Goal: Share content: Share content

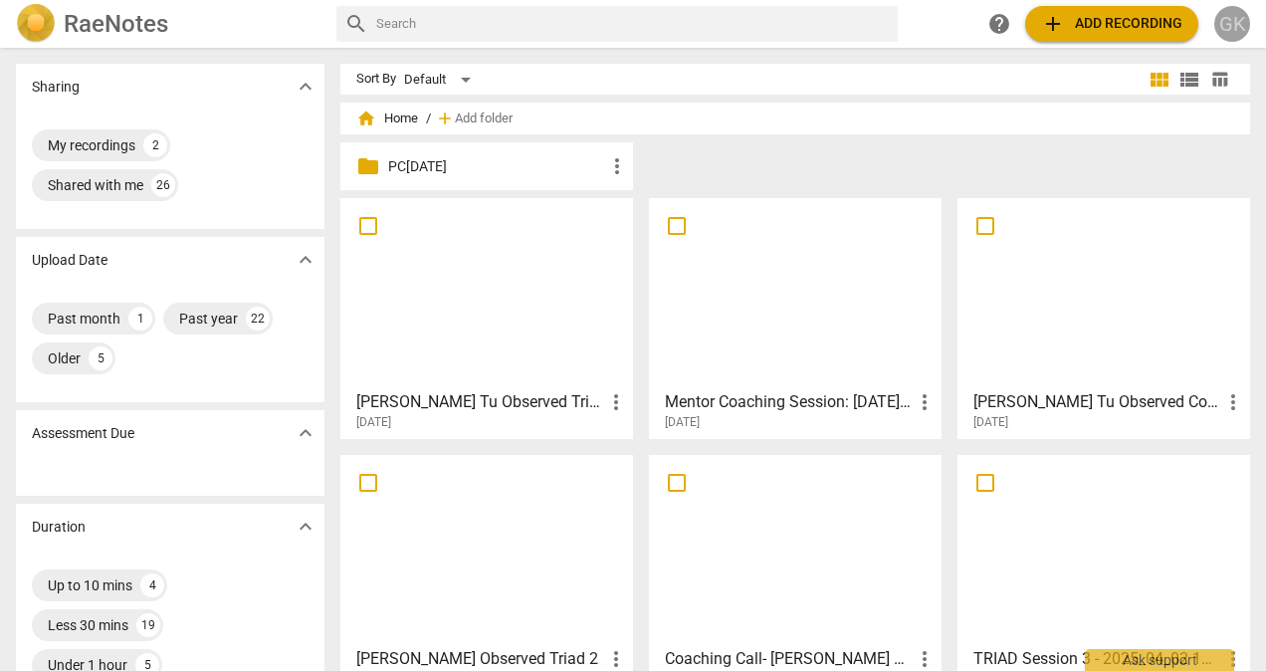
click at [1238, 33] on div "GK" at bounding box center [1232, 24] width 36 height 36
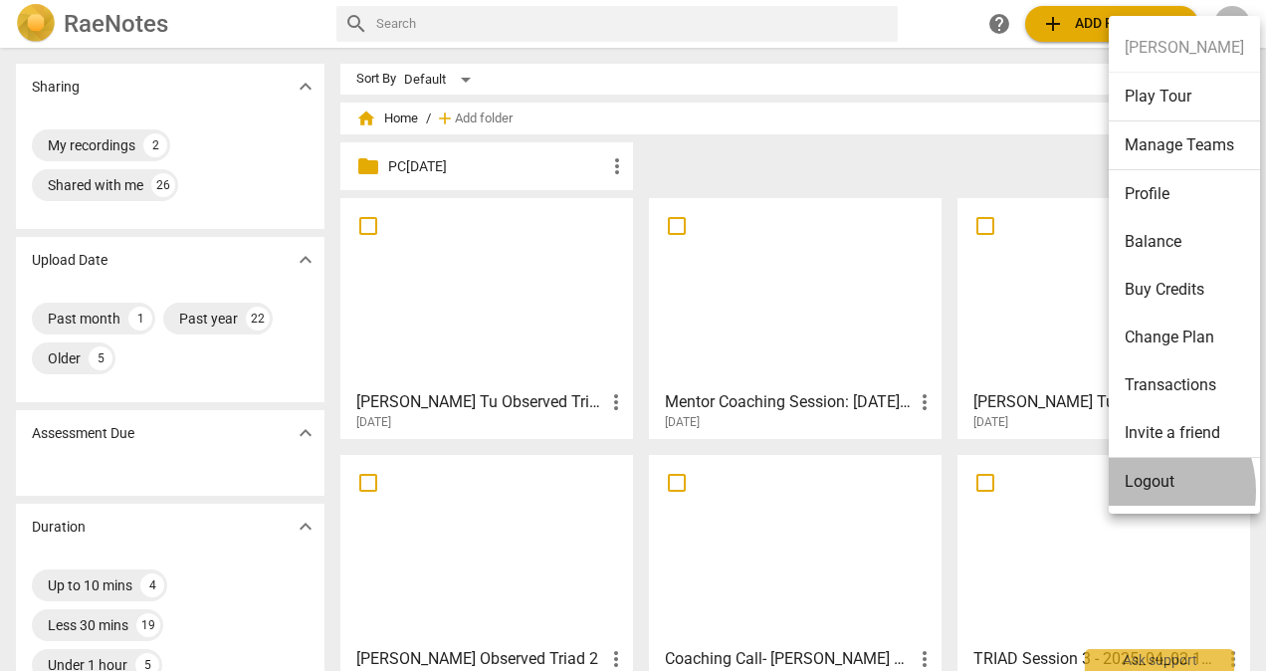
click at [1140, 490] on li "Logout" at bounding box center [1184, 482] width 151 height 48
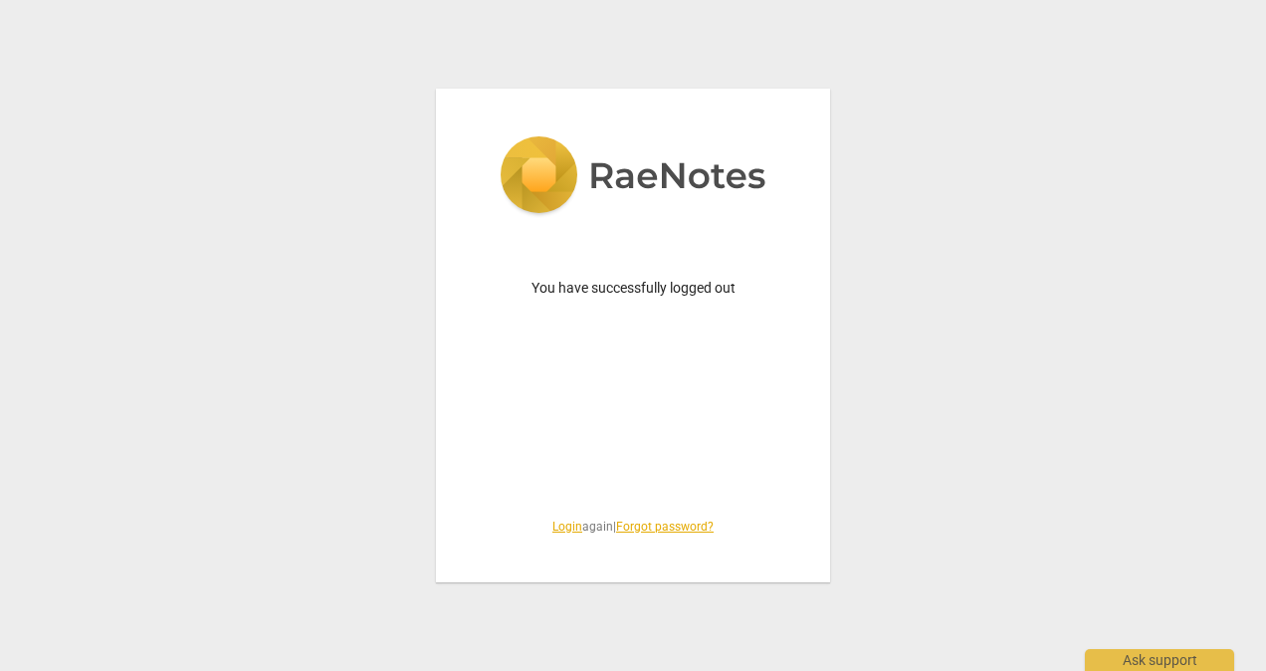
click at [552, 529] on link "Login" at bounding box center [567, 526] width 30 height 14
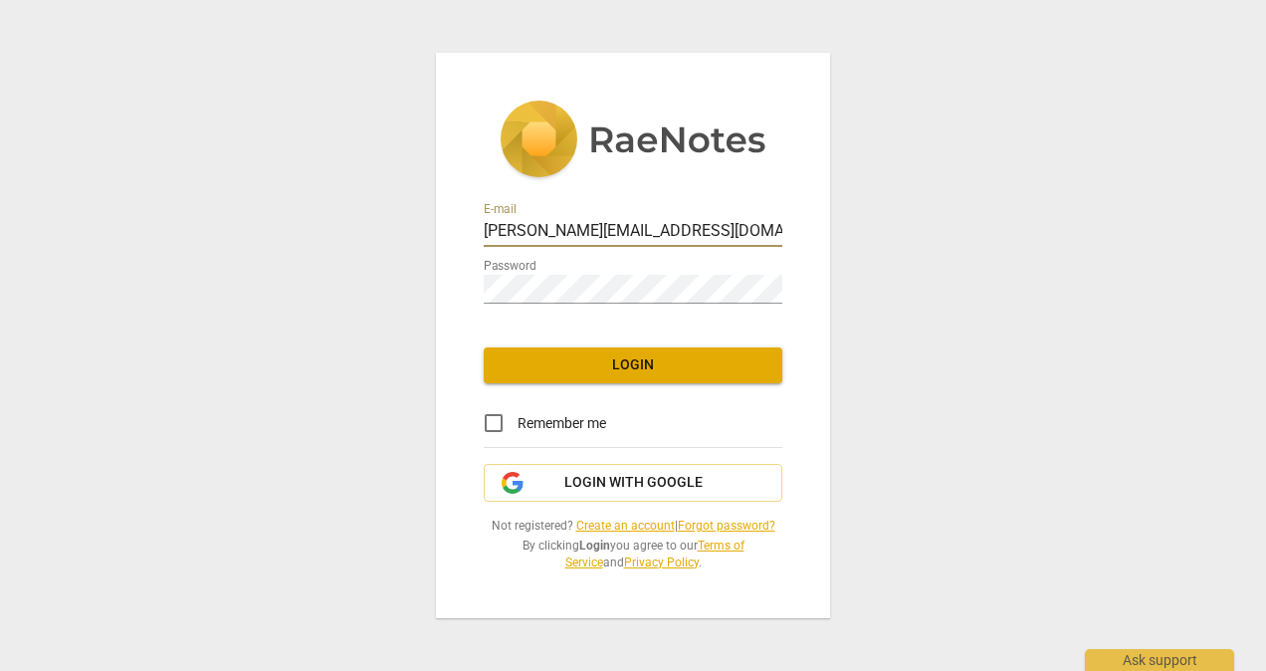
click at [663, 231] on input "galina@mywayup.co" at bounding box center [633, 232] width 299 height 29
type input "galina@powerhousecoaching.org"
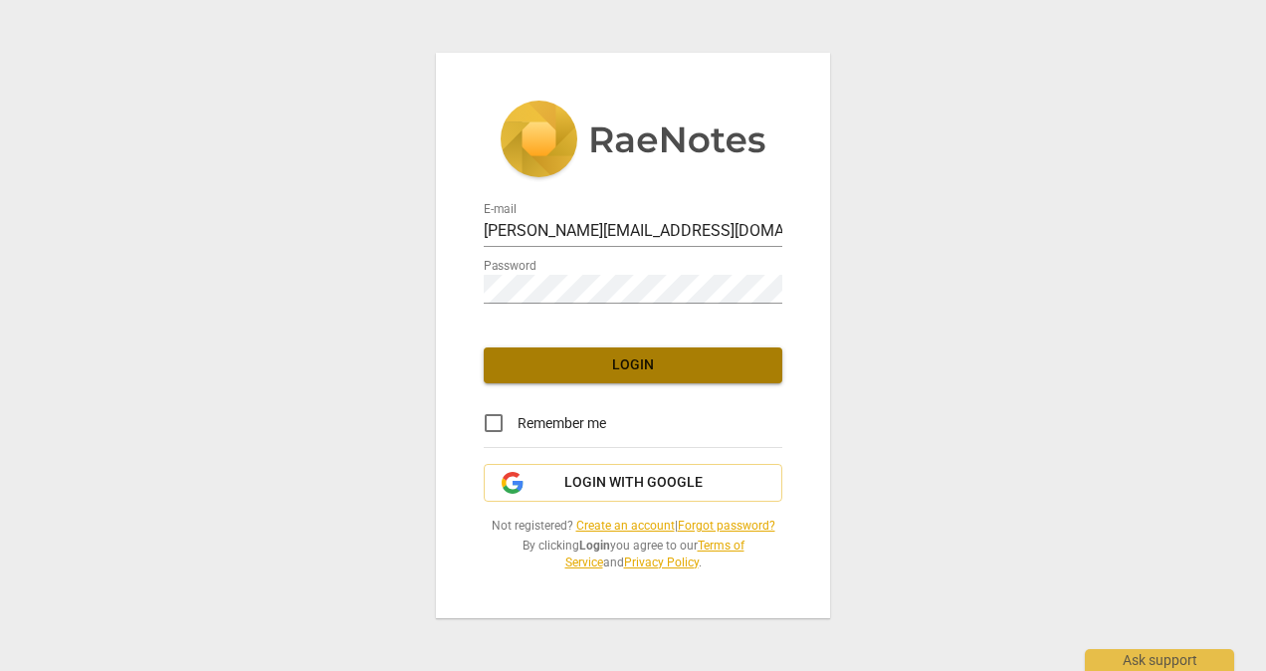
click at [660, 362] on span "Login" at bounding box center [633, 365] width 267 height 20
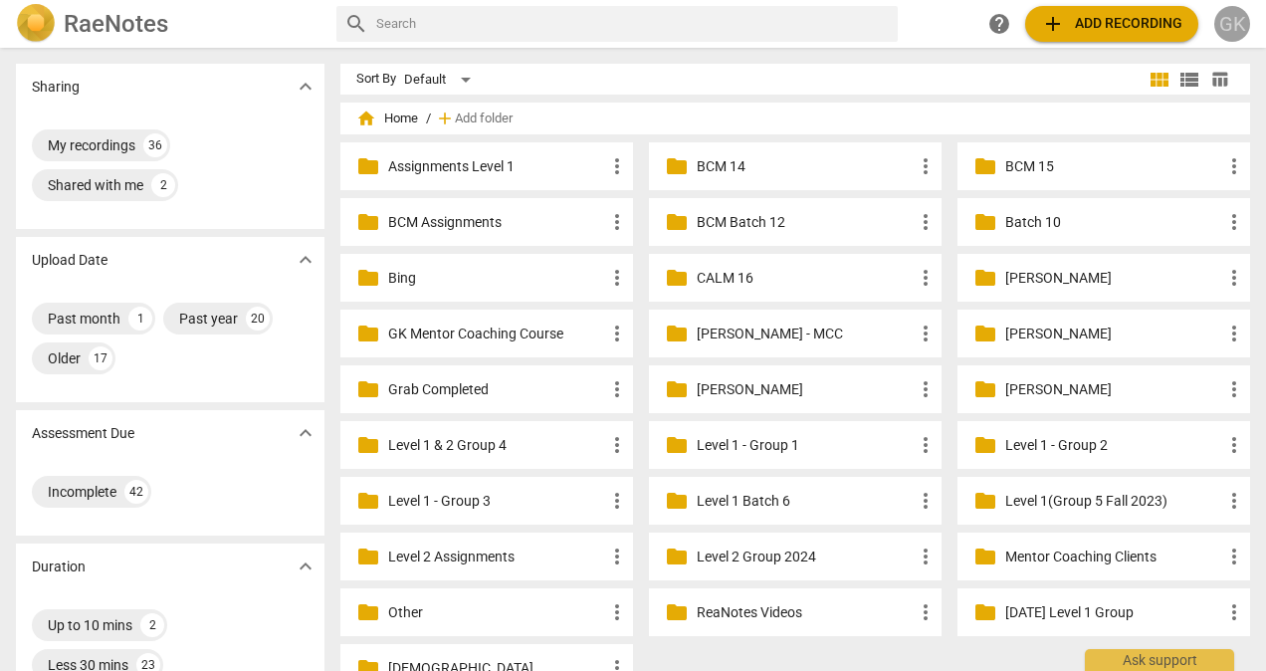
click at [1231, 18] on div "GK" at bounding box center [1232, 24] width 36 height 36
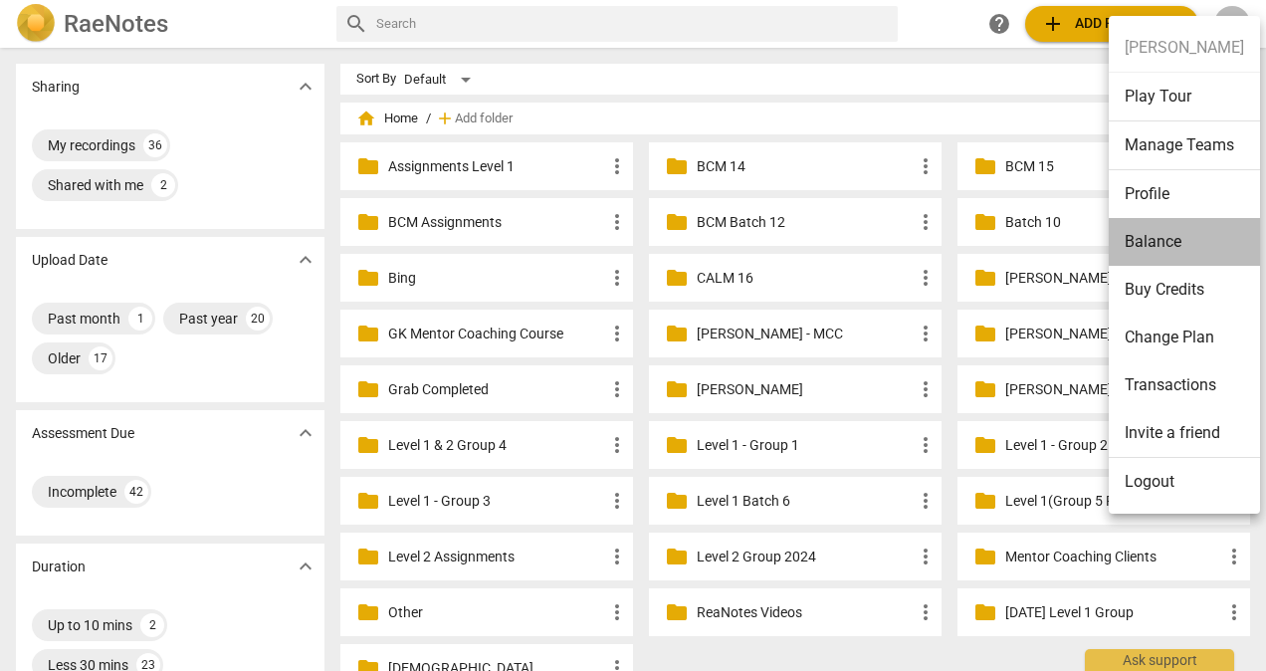
click at [1185, 243] on li "Balance" at bounding box center [1184, 242] width 151 height 48
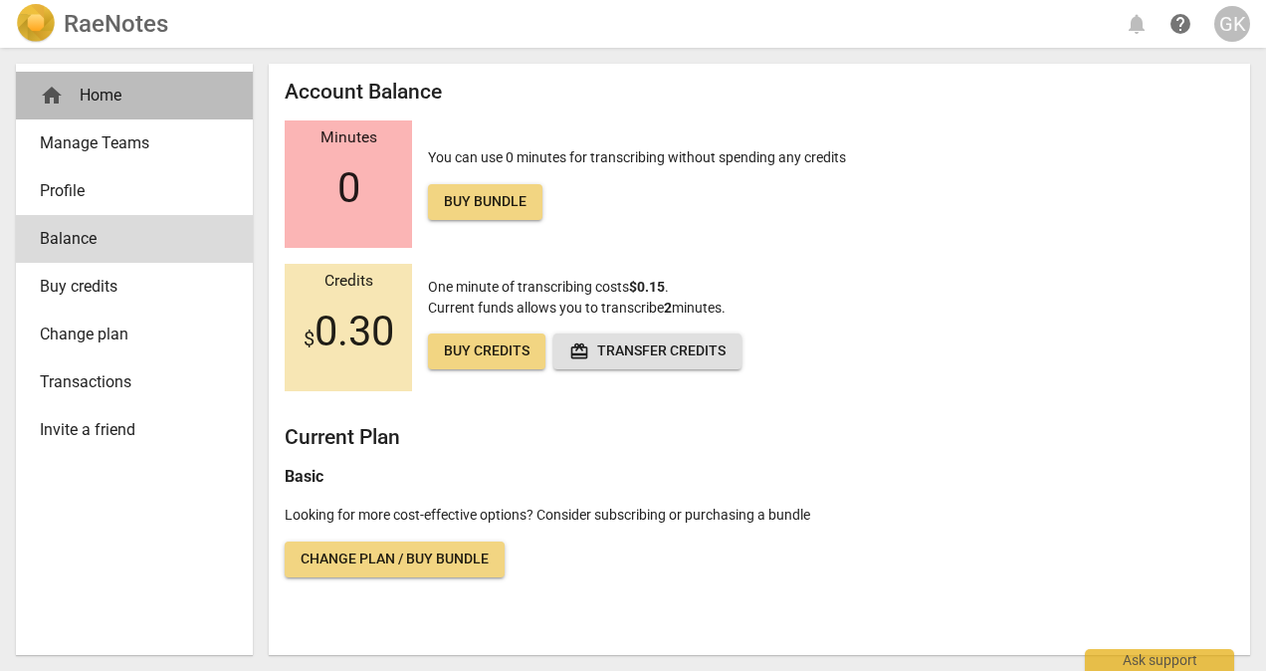
click at [115, 106] on div "home Home" at bounding box center [126, 96] width 173 height 24
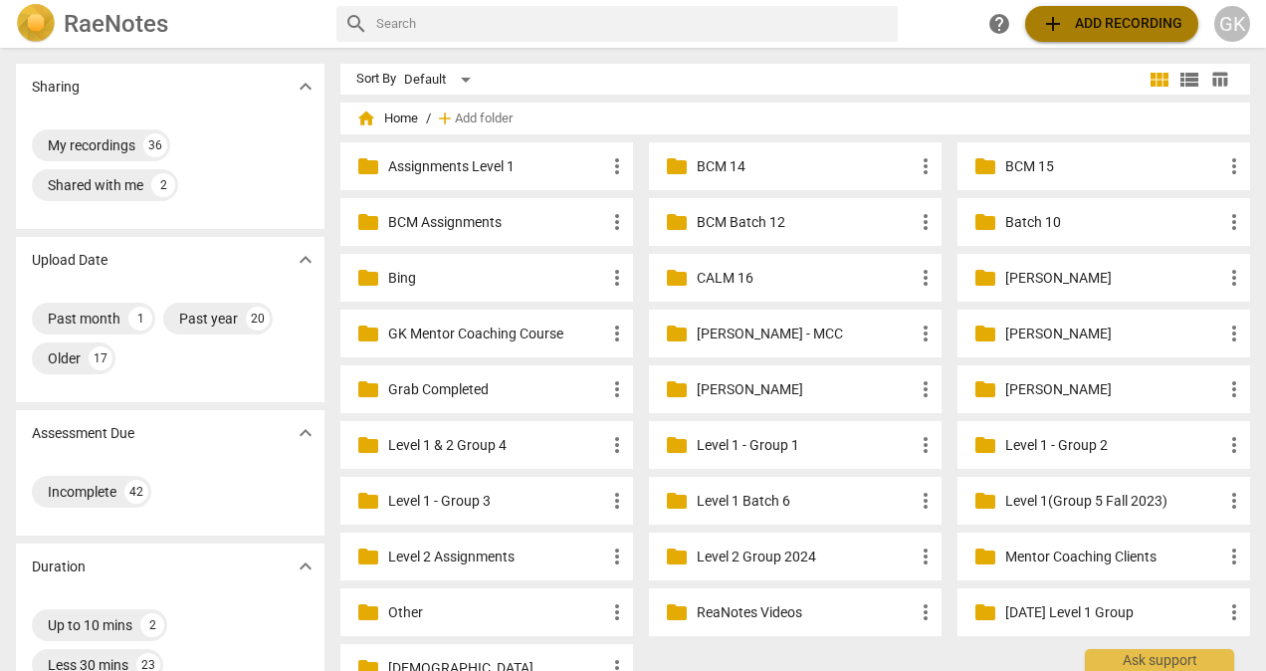
click at [1156, 24] on span "add Add recording" at bounding box center [1111, 24] width 141 height 24
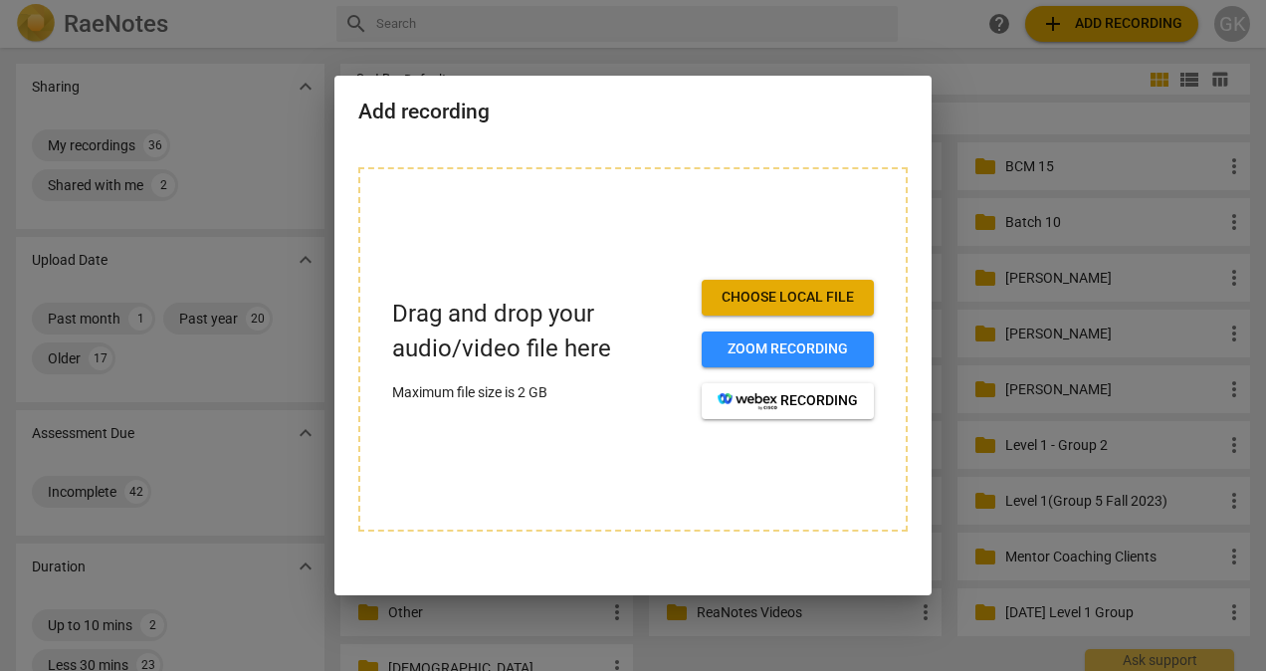
click at [788, 293] on span "Choose local file" at bounding box center [788, 298] width 140 height 20
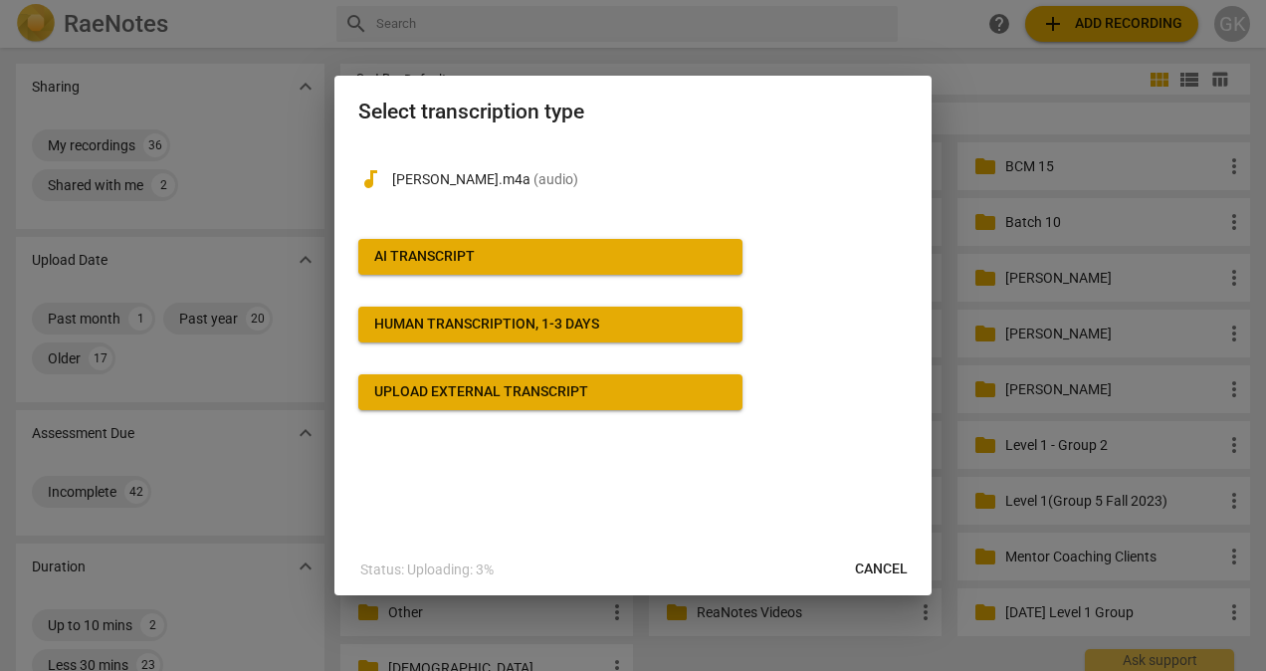
click at [523, 253] on span "AI Transcript" at bounding box center [550, 257] width 352 height 20
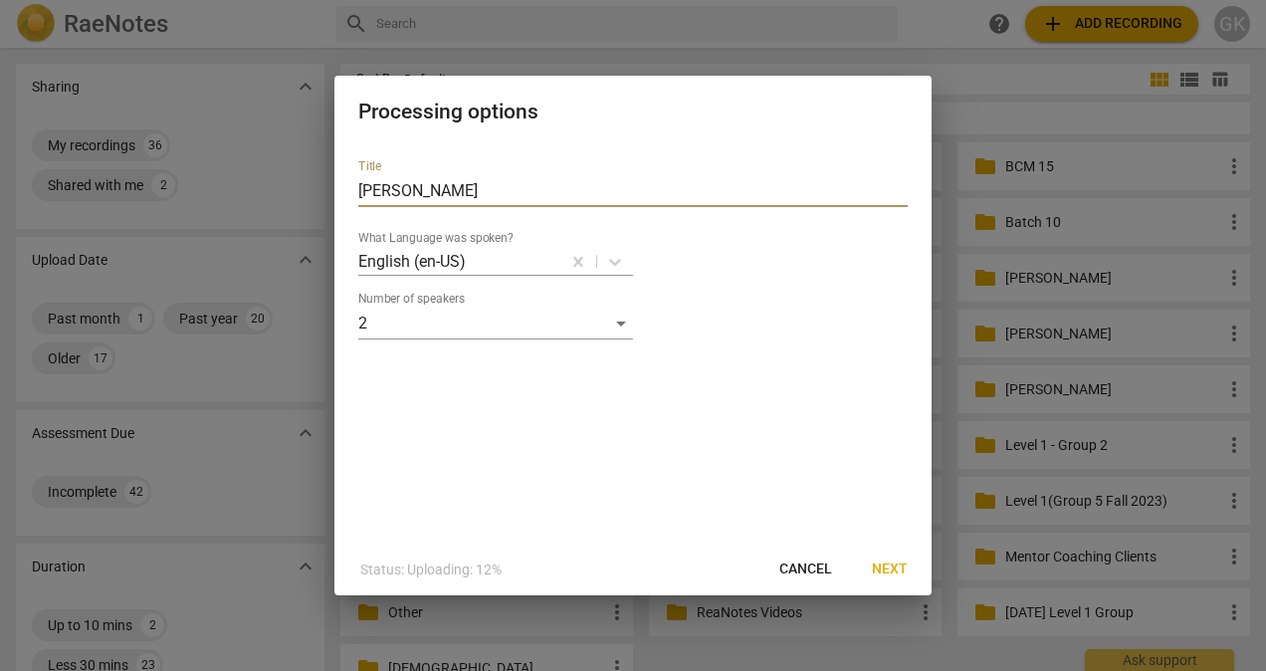
click at [575, 191] on input "Mary" at bounding box center [632, 191] width 549 height 32
type input "Karina Final Assessment"
click at [882, 557] on button "Next" at bounding box center [890, 569] width 68 height 36
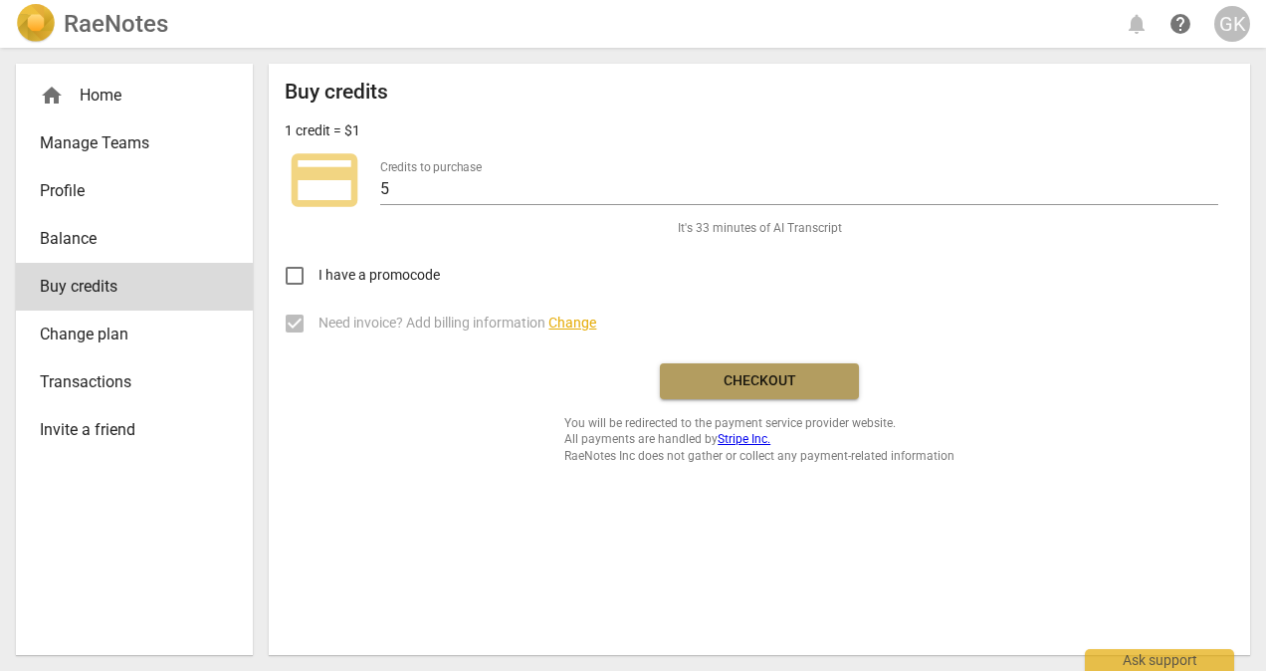
click at [834, 388] on span "Checkout" at bounding box center [759, 381] width 167 height 20
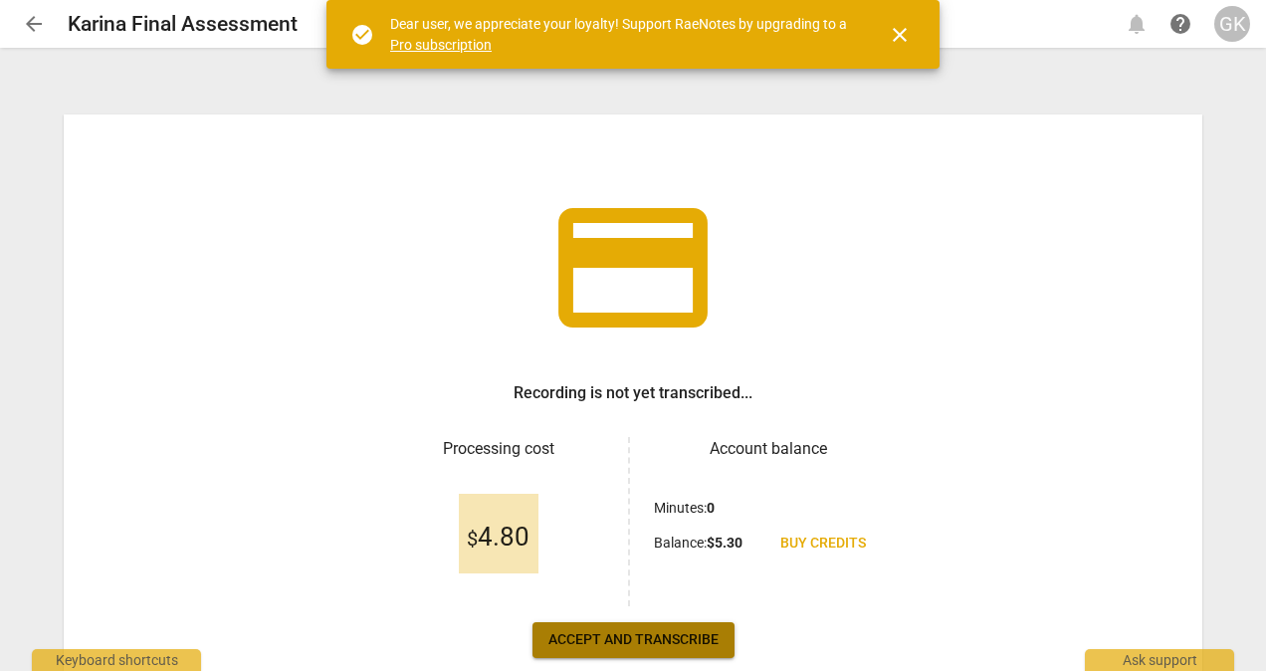
click at [591, 651] on button "Accept and transcribe" at bounding box center [633, 640] width 202 height 36
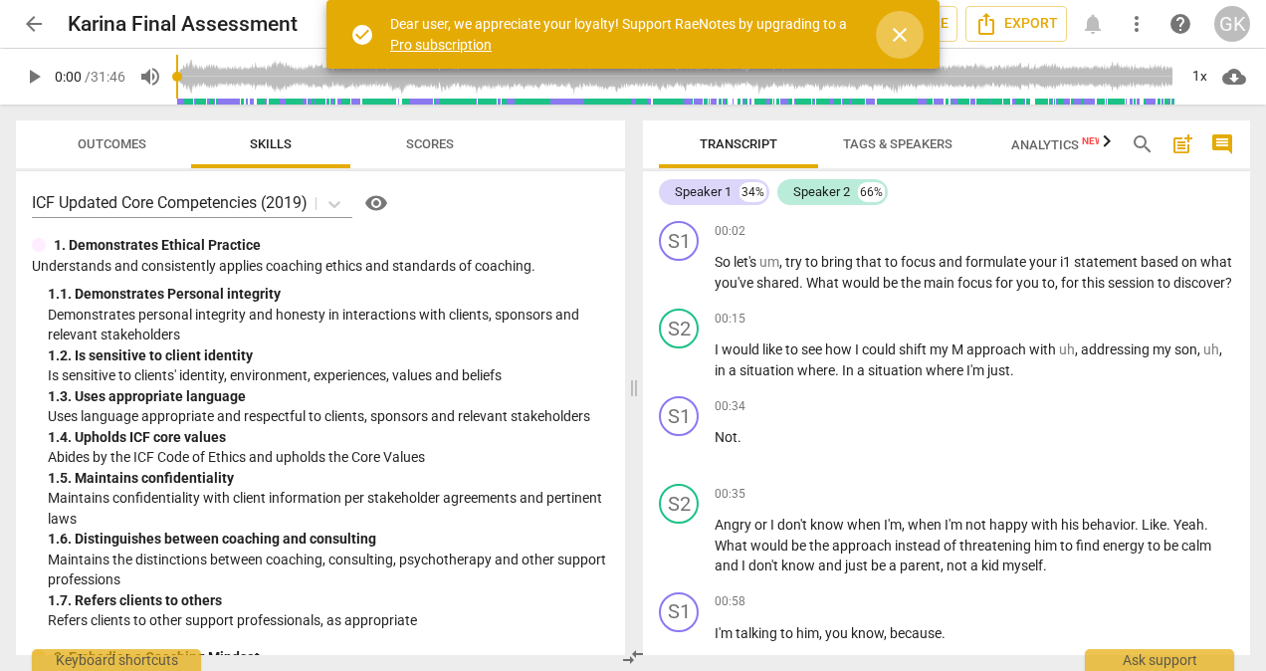
click at [894, 49] on button "close" at bounding box center [900, 35] width 48 height 48
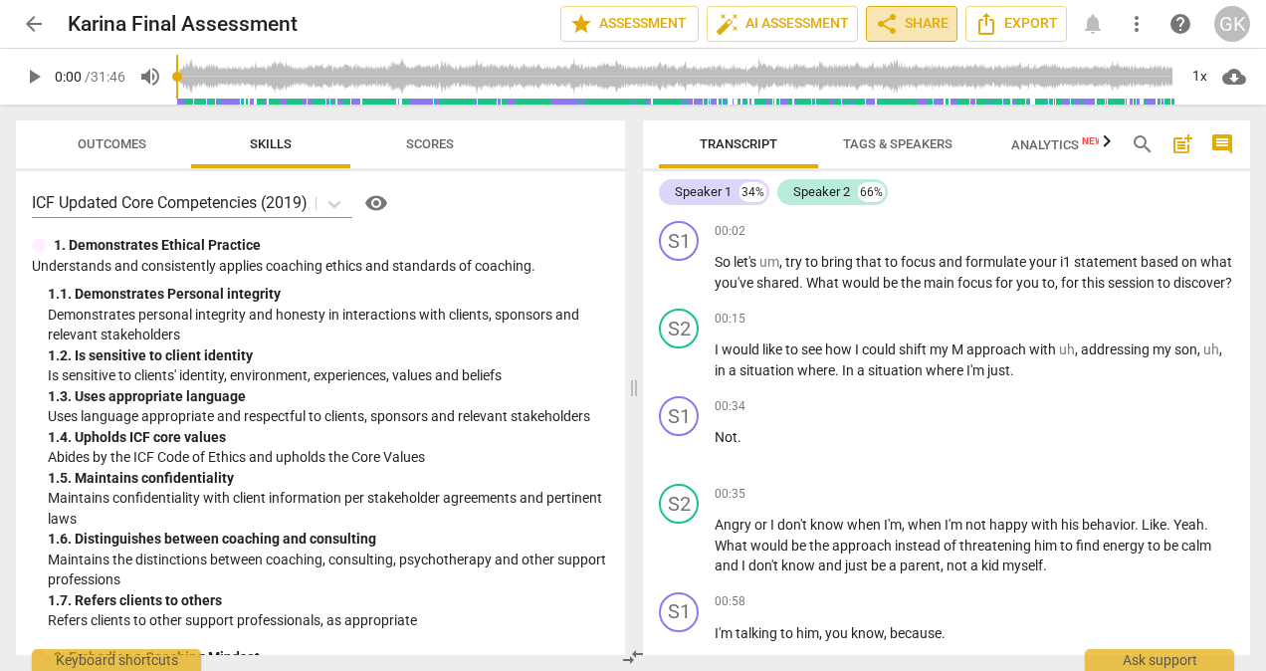
click at [935, 28] on span "share Share" at bounding box center [912, 24] width 74 height 24
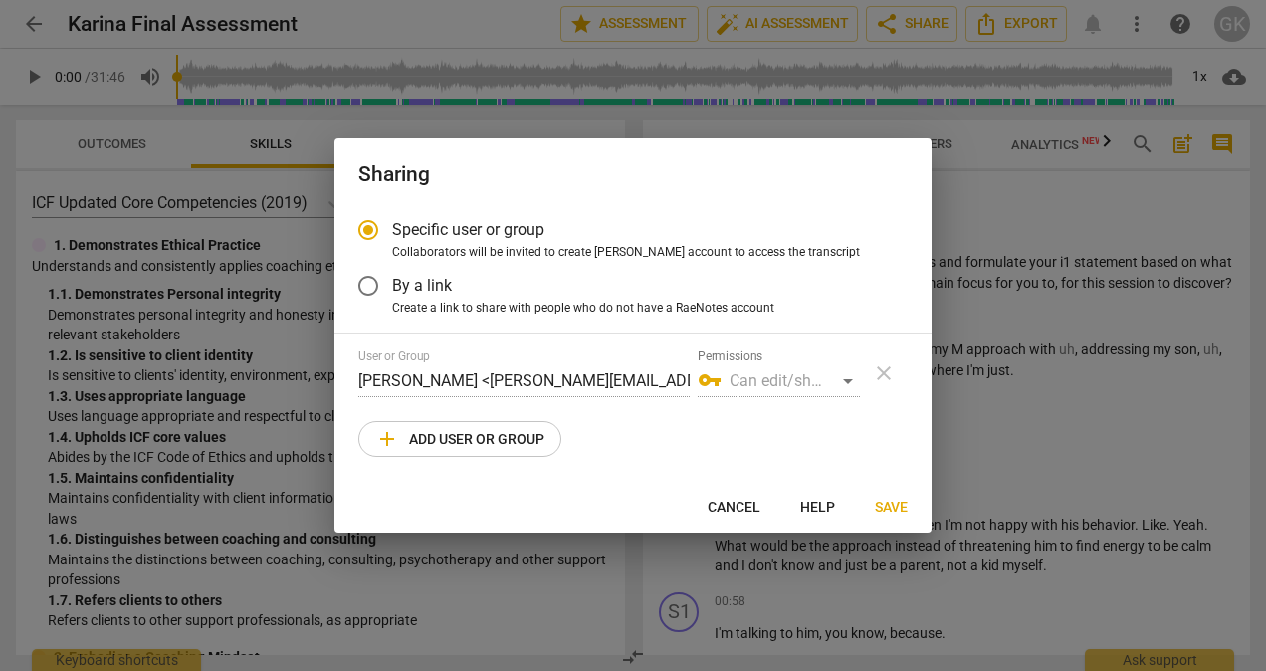
radio input "false"
click at [398, 289] on span "By a link" at bounding box center [422, 285] width 60 height 23
click at [392, 289] on input "By a link" at bounding box center [368, 286] width 48 height 48
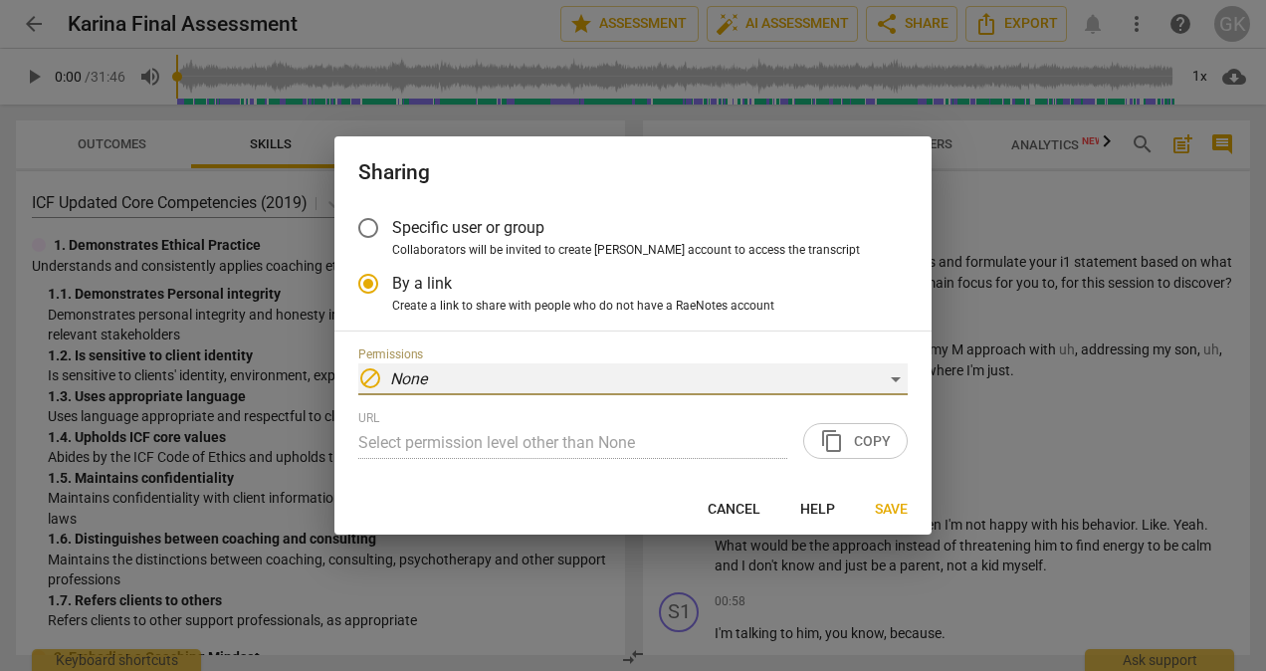
click at [625, 376] on div "block None" at bounding box center [632, 379] width 549 height 32
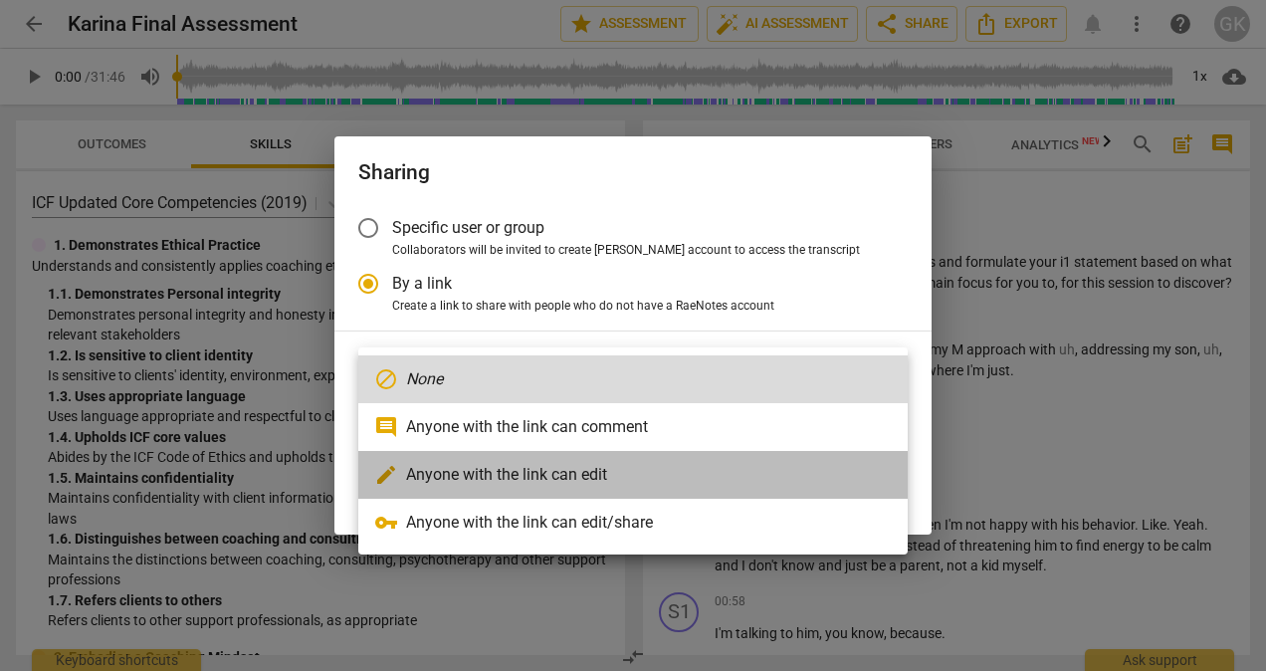
click at [605, 492] on li "edit Anyone with the link can edit" at bounding box center [632, 475] width 549 height 48
radio input "false"
type input "[URL][DOMAIN_NAME]"
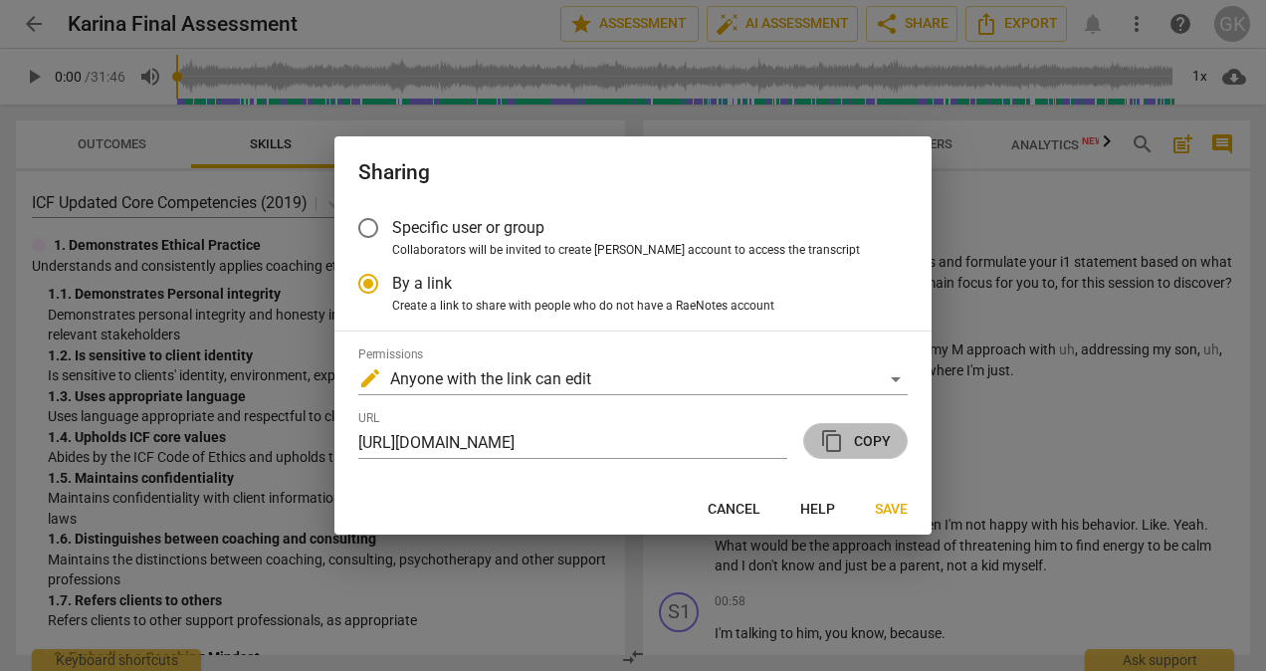
click at [860, 439] on span "content_copy Copy" at bounding box center [855, 441] width 71 height 24
click at [900, 512] on span "Save" at bounding box center [891, 510] width 33 height 20
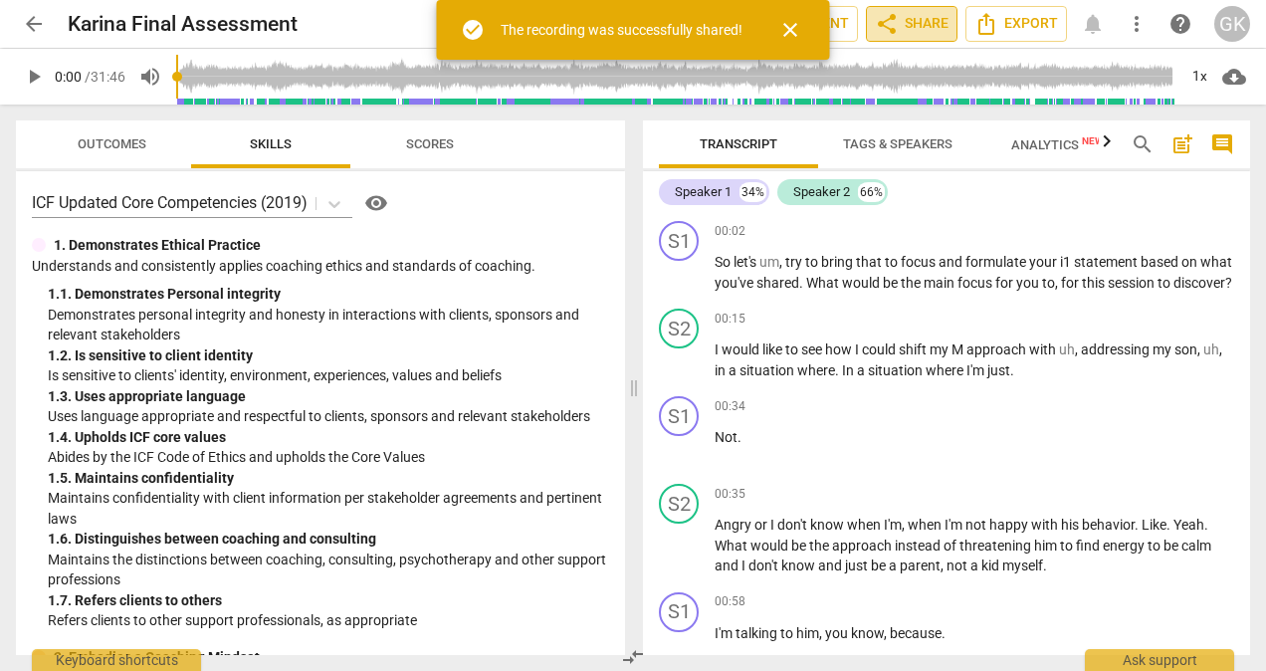
click at [918, 23] on span "share Share" at bounding box center [912, 24] width 74 height 24
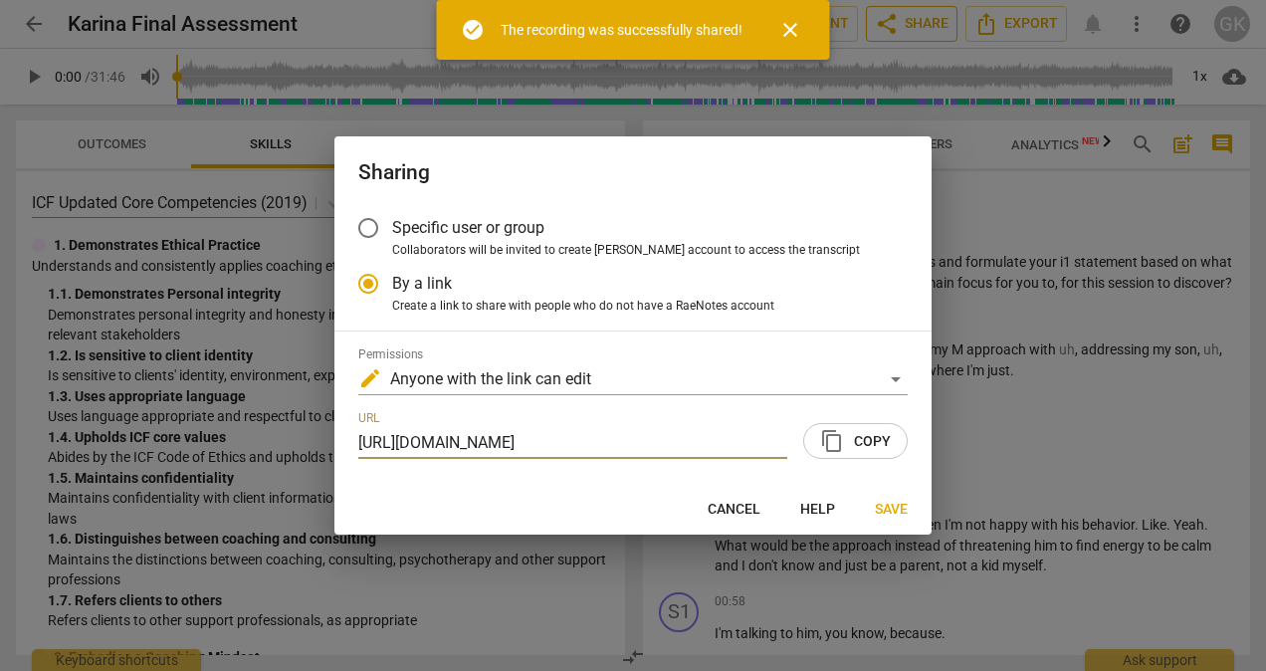
scroll to position [0, 186]
radio input "false"
click at [426, 239] on span "Specific user or group" at bounding box center [468, 227] width 152 height 23
click at [392, 239] on input "Specific user or group" at bounding box center [368, 228] width 48 height 48
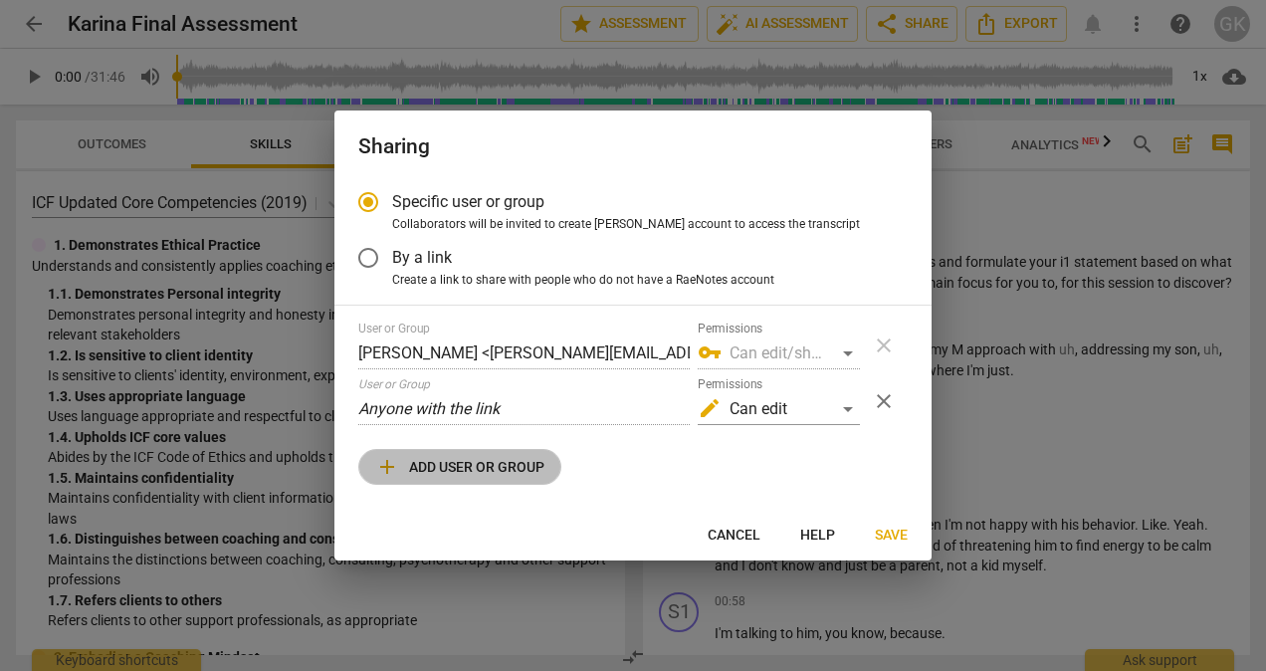
click at [535, 472] on span "add Add user or group" at bounding box center [459, 467] width 169 height 24
radio input "false"
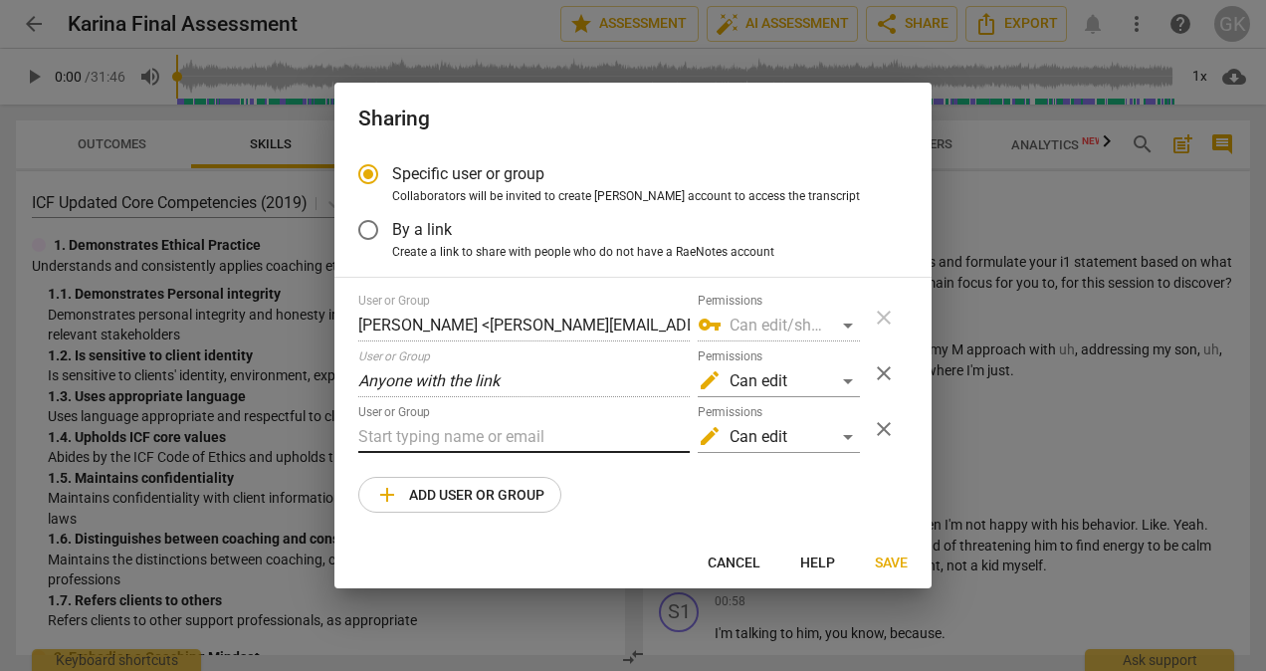
click at [457, 449] on input "text" at bounding box center [523, 437] width 331 height 32
paste input "[EMAIL_ADDRESS][DOMAIN_NAME]"
type input "[EMAIL_ADDRESS][DOMAIN_NAME]"
click at [880, 541] on div "Sharing Specific user or group Collaborators will be invited to create RaeNotes…" at bounding box center [632, 336] width 597 height 507
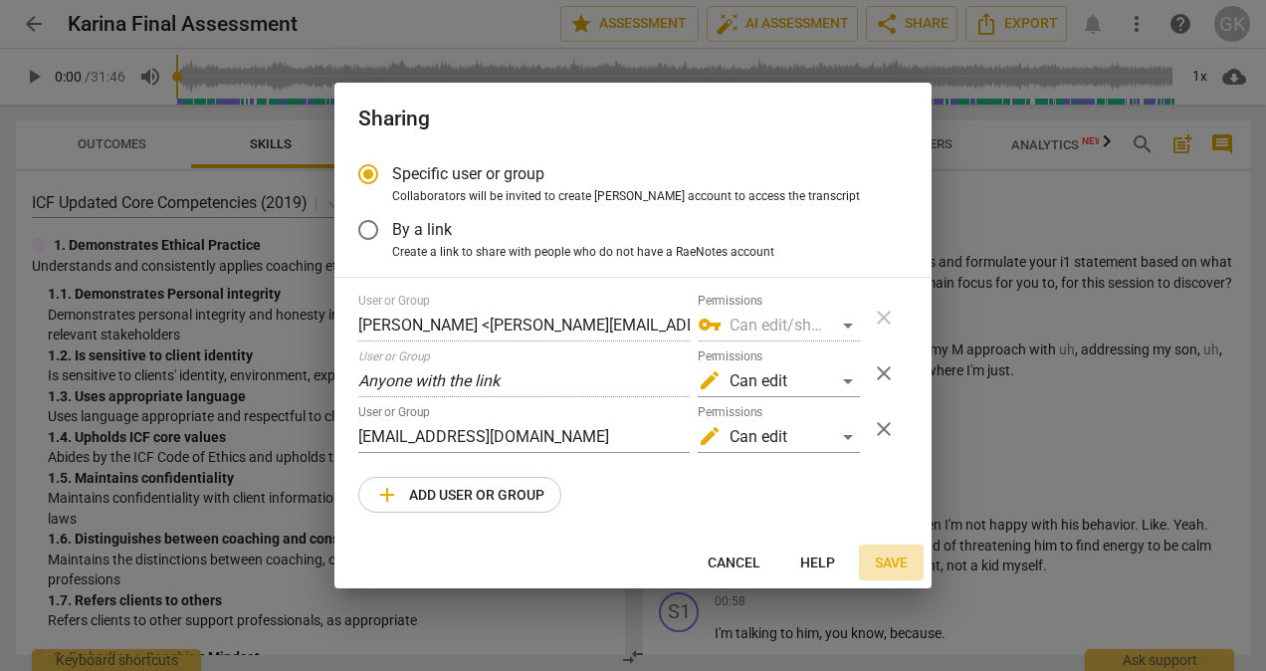
click at [885, 551] on button "Save" at bounding box center [891, 562] width 65 height 36
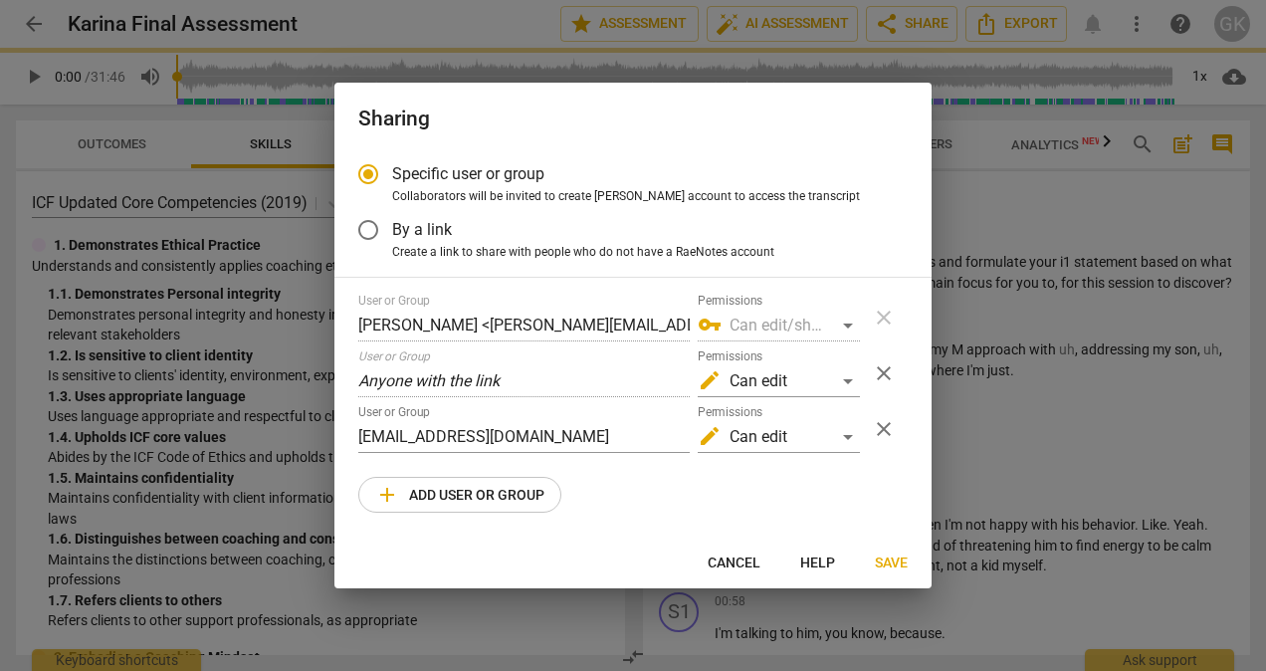
click at [885, 551] on button "Save" at bounding box center [891, 562] width 65 height 36
